Goal: Find specific page/section: Find specific page/section

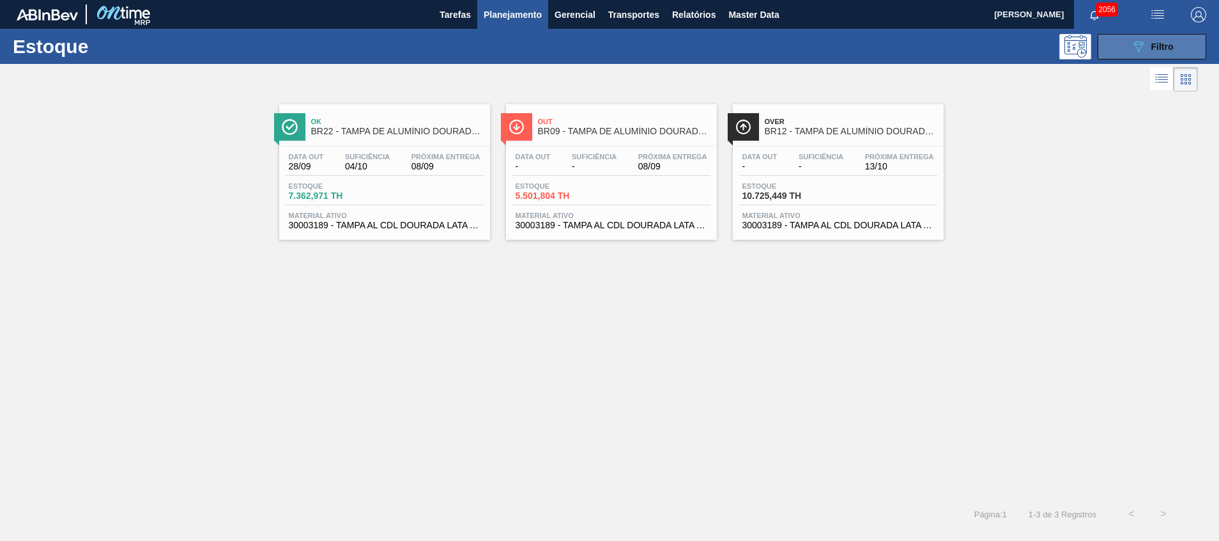
click at [1125, 48] on button "089F7B8B-B2A5-4AFE-B5C0-19BA573D28AC Filtro" at bounding box center [1152, 47] width 109 height 26
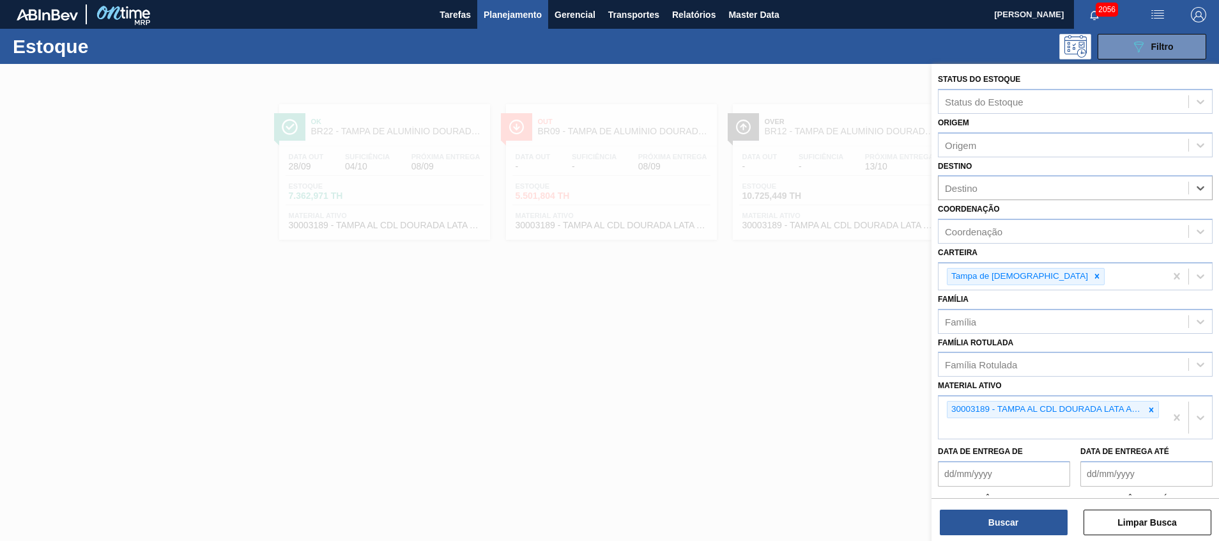
type input "11"
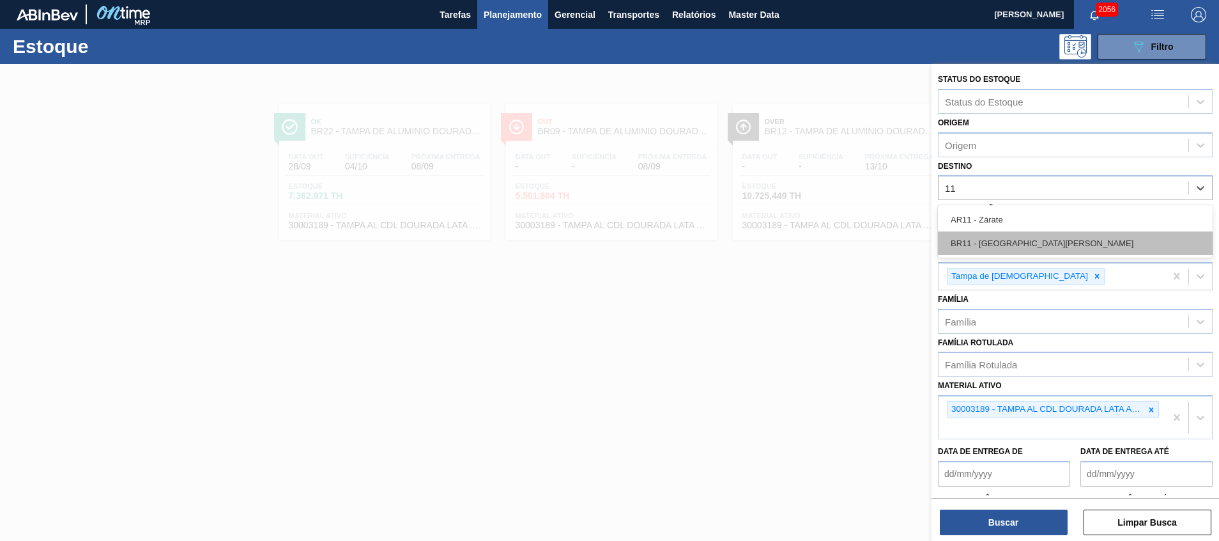
click at [1105, 237] on div "BR11 - São Luís" at bounding box center [1075, 243] width 275 height 24
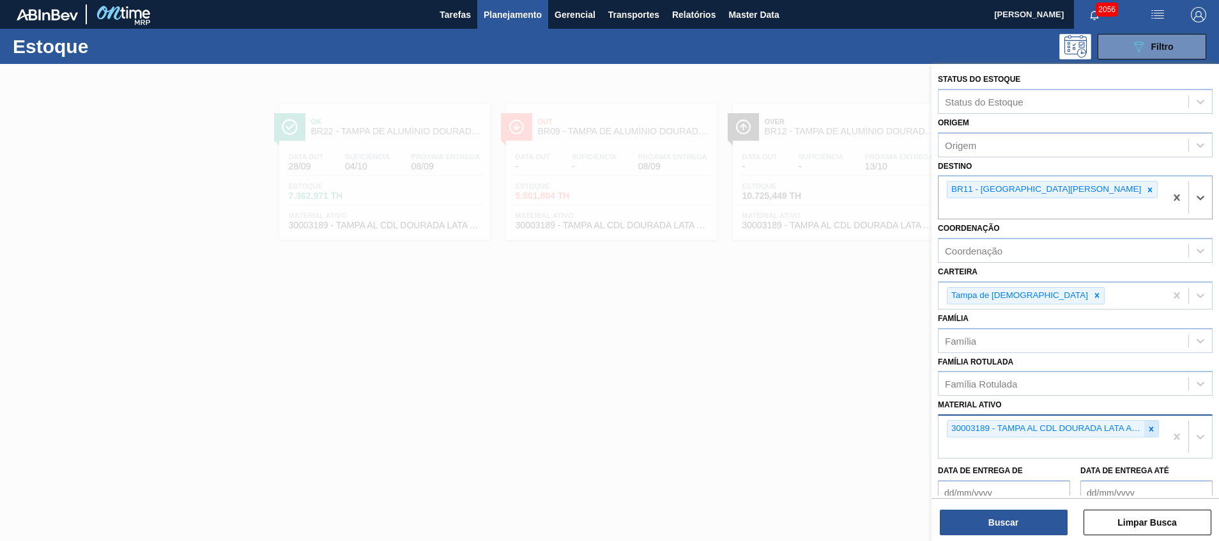
click at [1148, 424] on icon at bounding box center [1151, 428] width 9 height 9
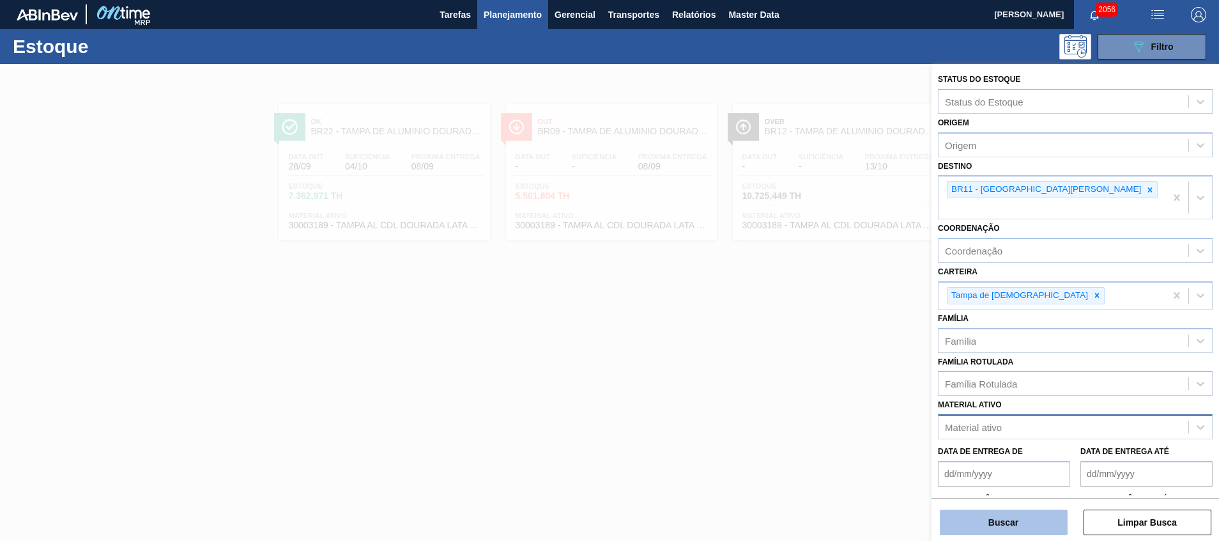
click at [1024, 529] on button "Buscar" at bounding box center [1004, 522] width 128 height 26
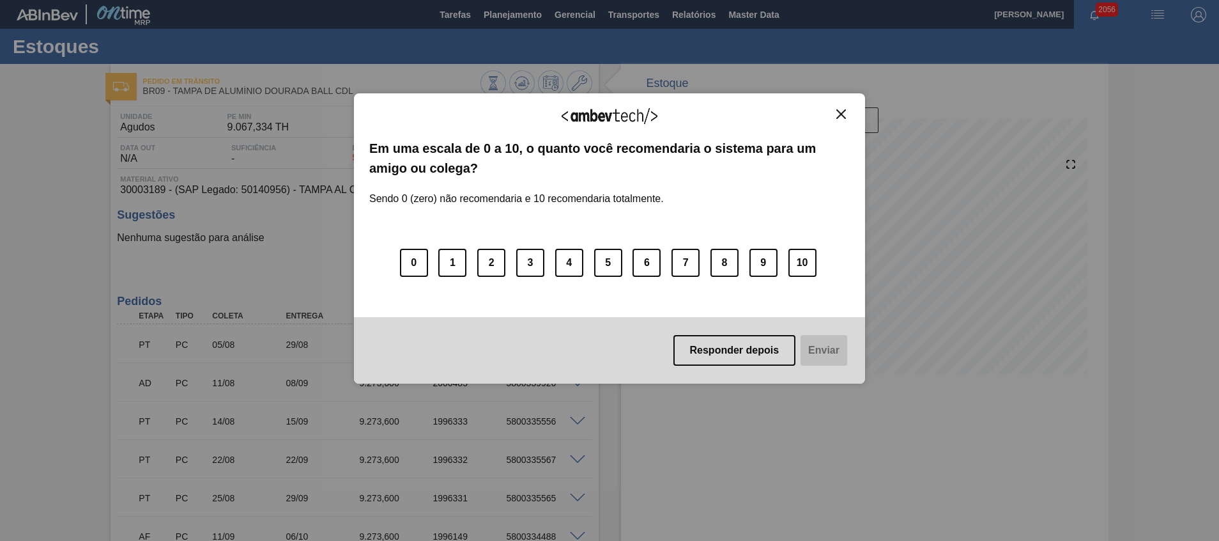
click at [837, 116] on img "Close" at bounding box center [842, 114] width 10 height 10
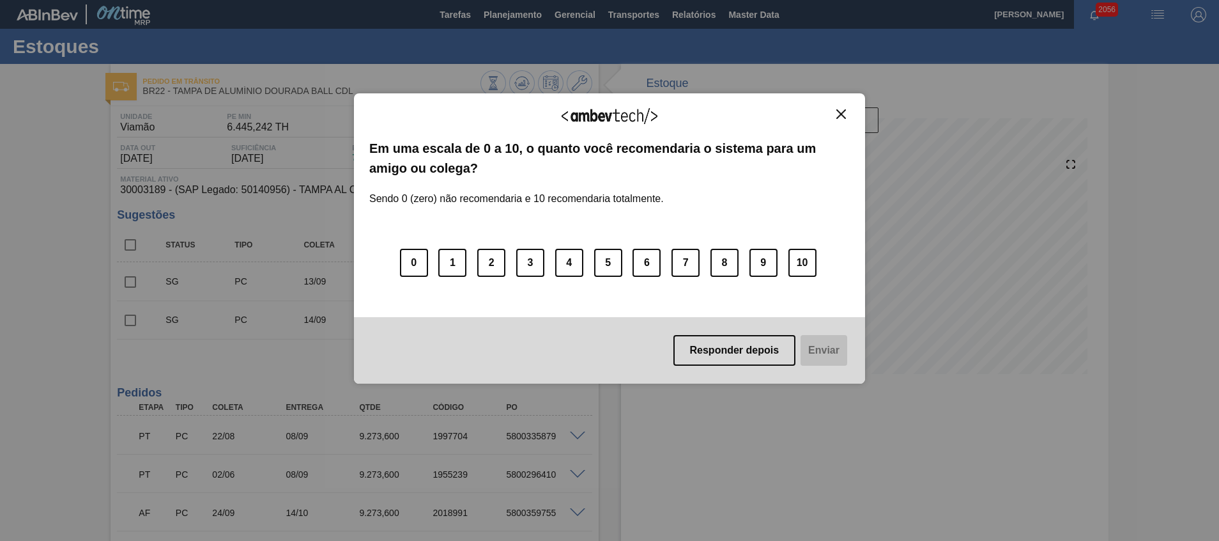
scroll to position [96, 0]
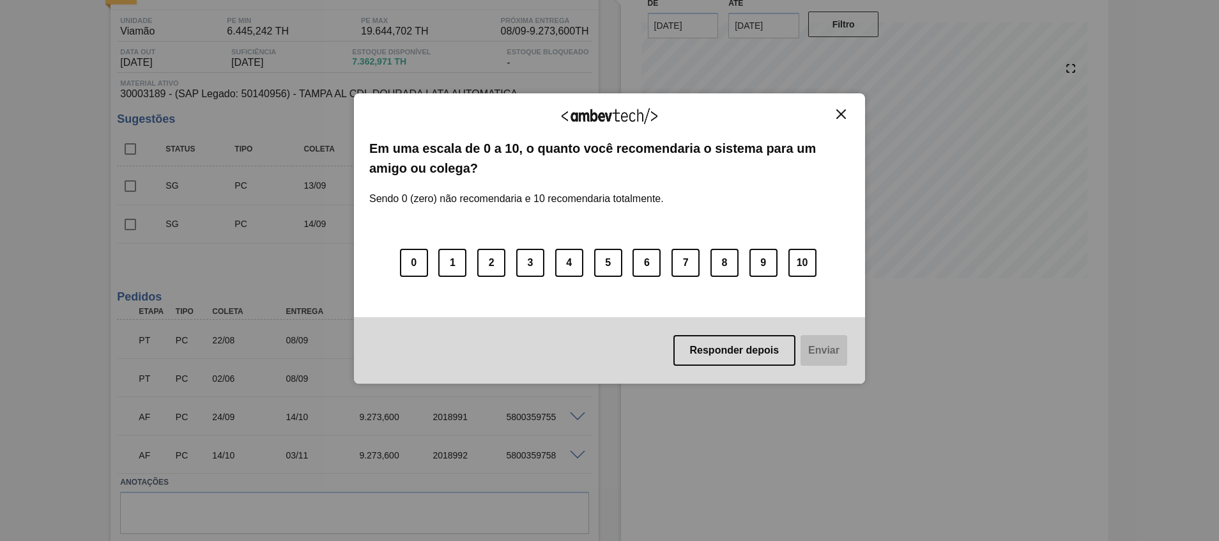
click at [836, 114] on button "Close" at bounding box center [841, 114] width 17 height 11
